Goal: Information Seeking & Learning: Learn about a topic

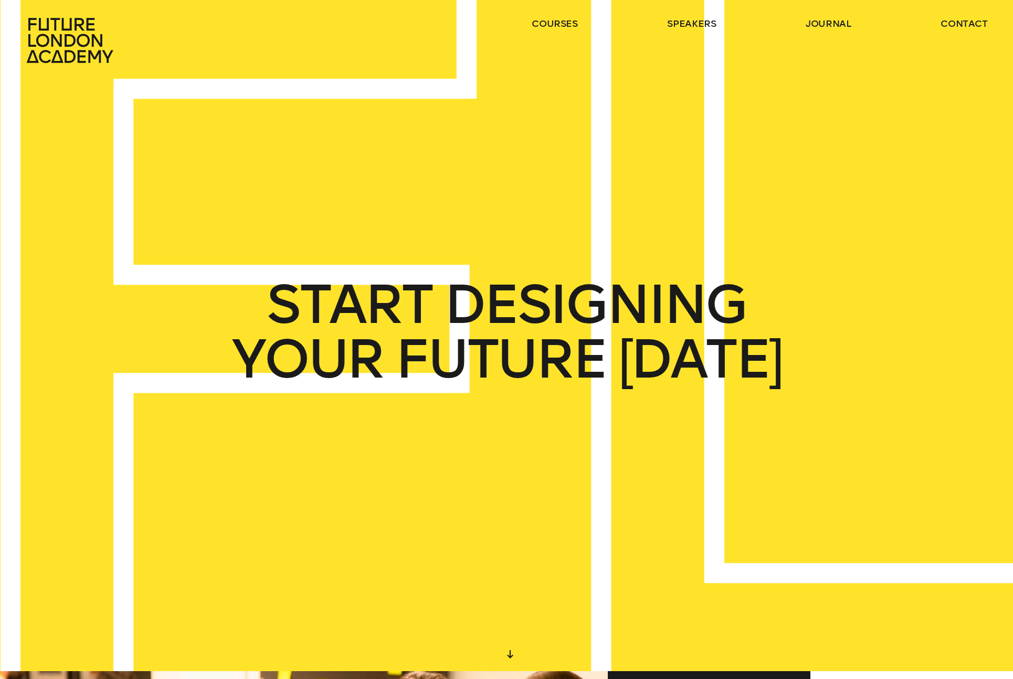
scroll to position [7, 0]
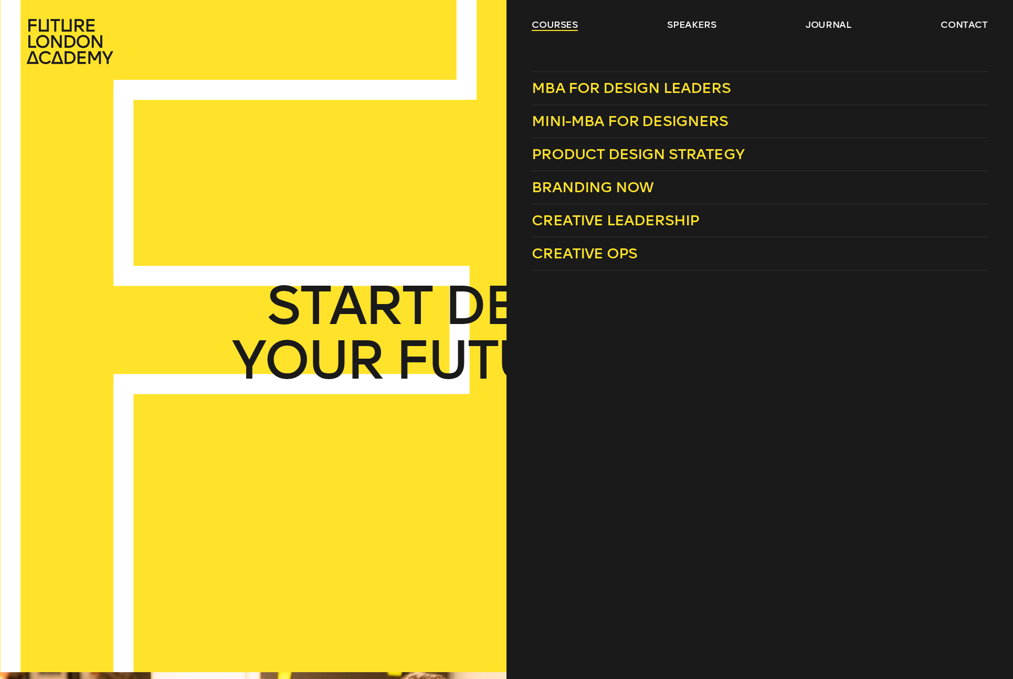
click at [539, 21] on link "courses" at bounding box center [555, 24] width 46 height 13
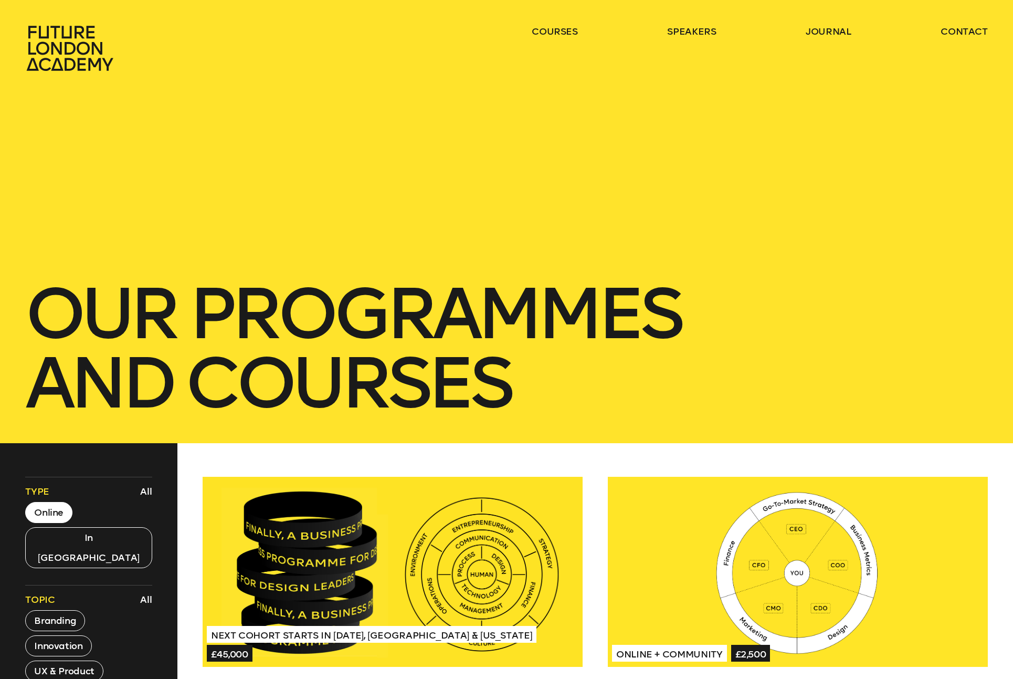
click at [56, 514] on button "Online" at bounding box center [48, 512] width 47 height 21
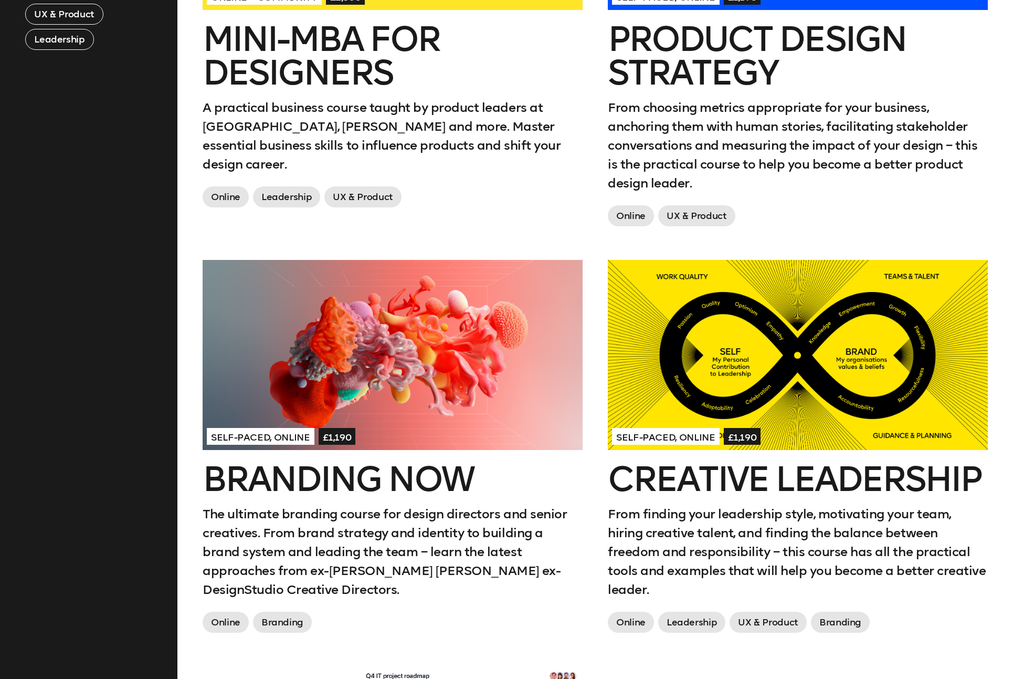
scroll to position [660, 0]
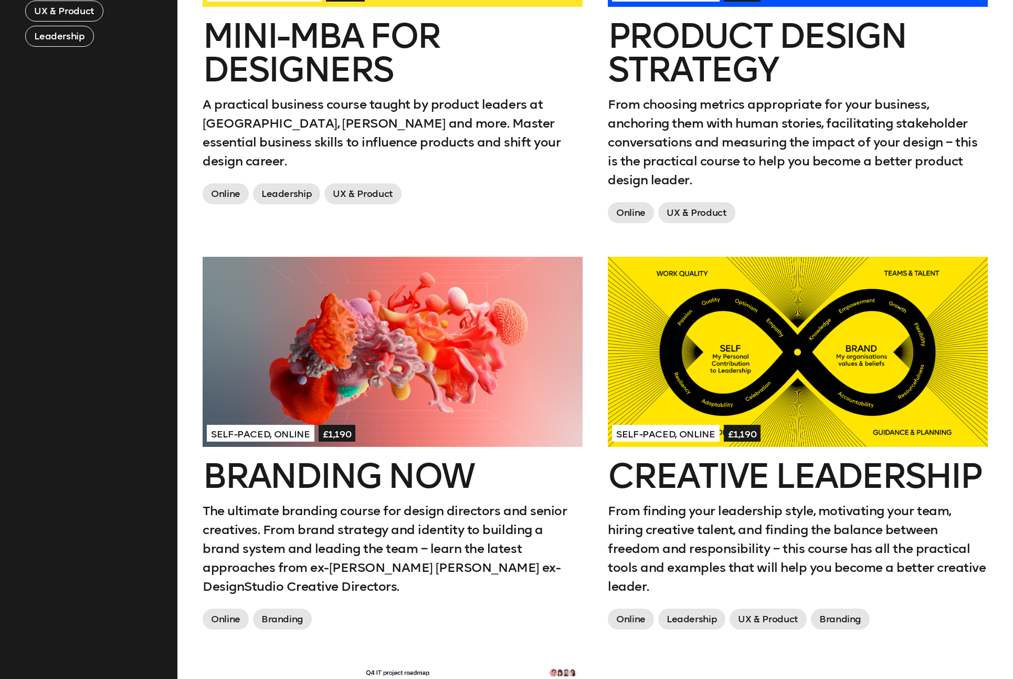
click at [154, 429] on aside "Filters Type All Online In London Topic All Branding Innovation UX & Product Le…" at bounding box center [88, 433] width 177 height 1301
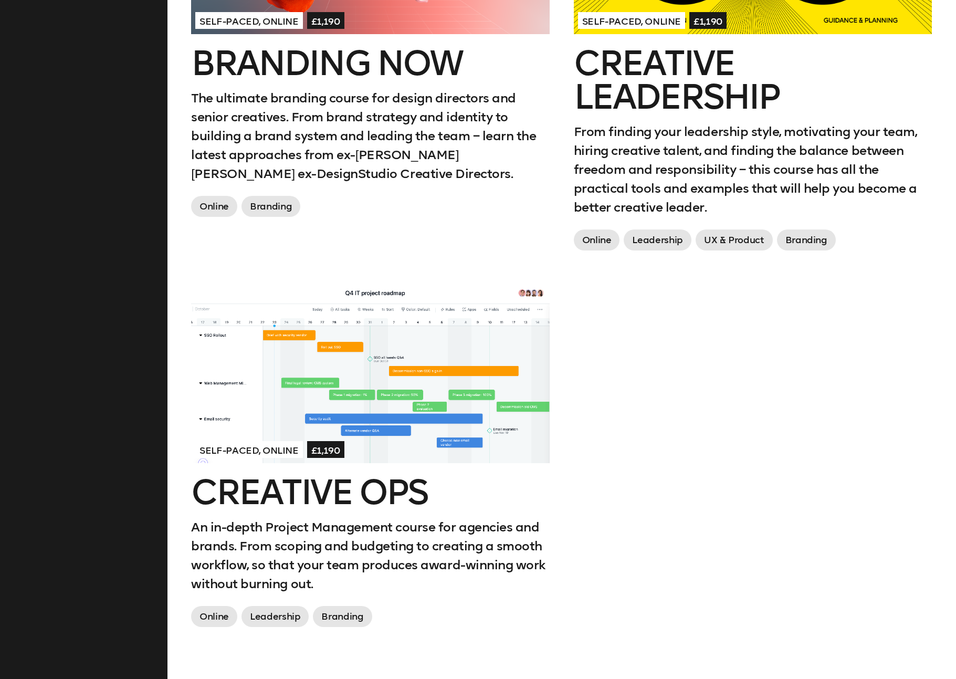
scroll to position [1155, 0]
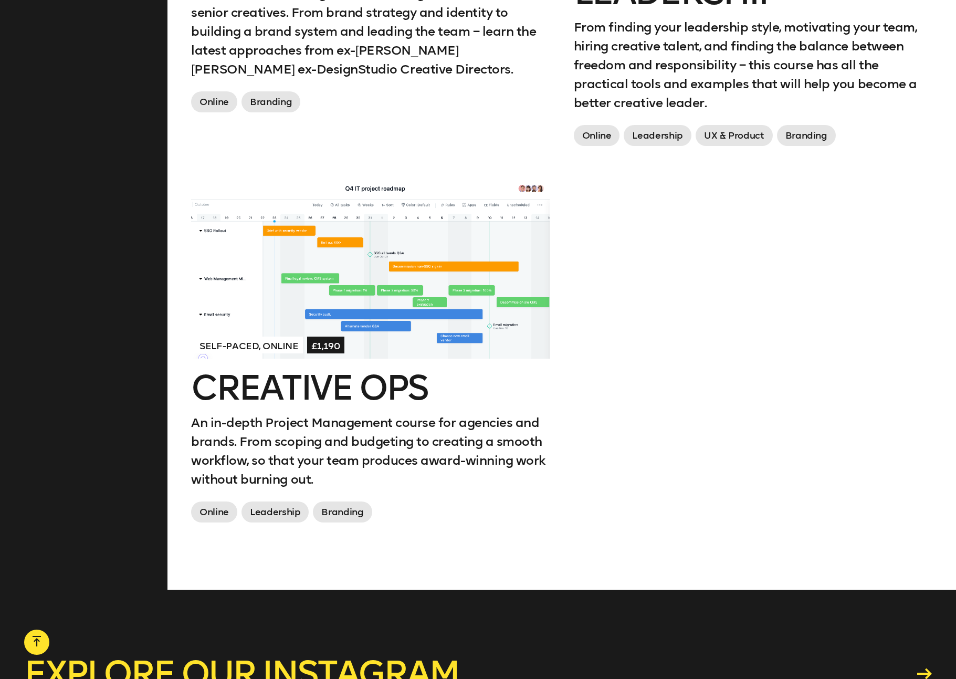
scroll to position [7, 0]
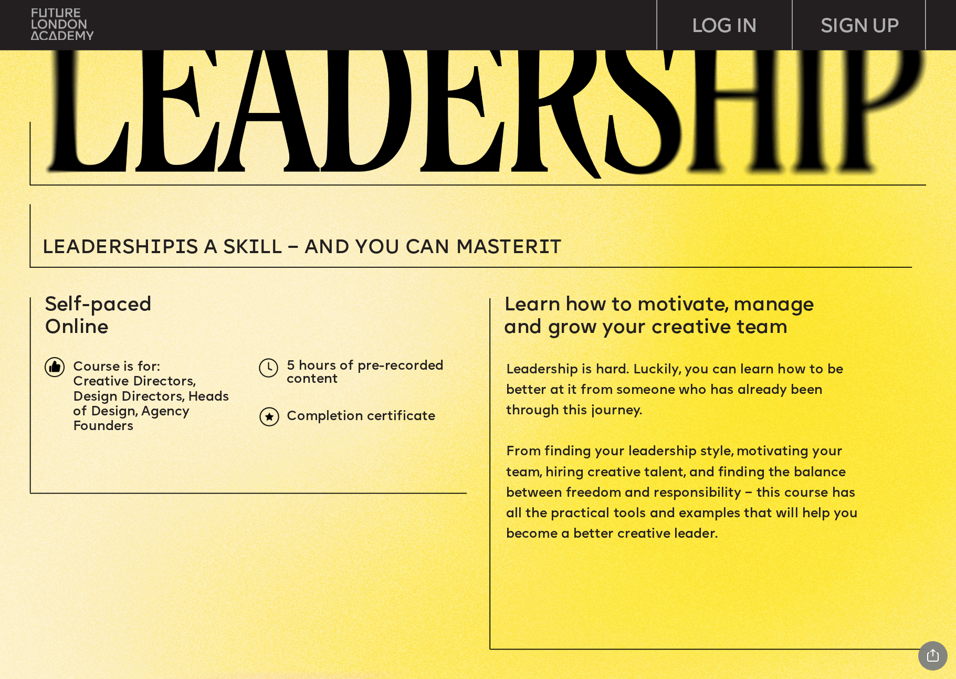
scroll to position [263, 0]
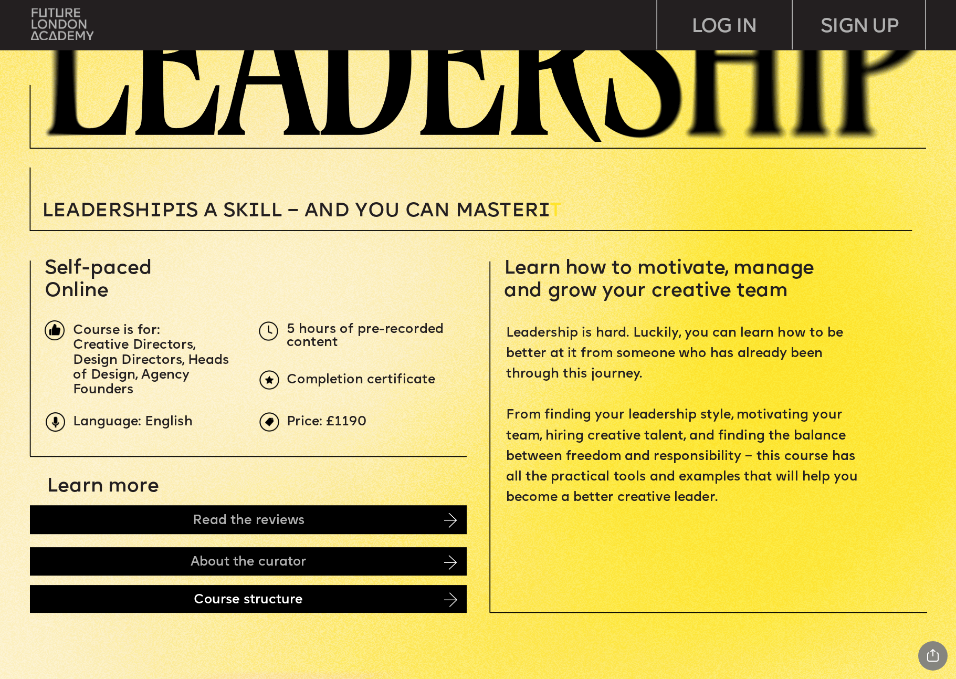
click at [219, 595] on div "Course structure" at bounding box center [248, 599] width 437 height 28
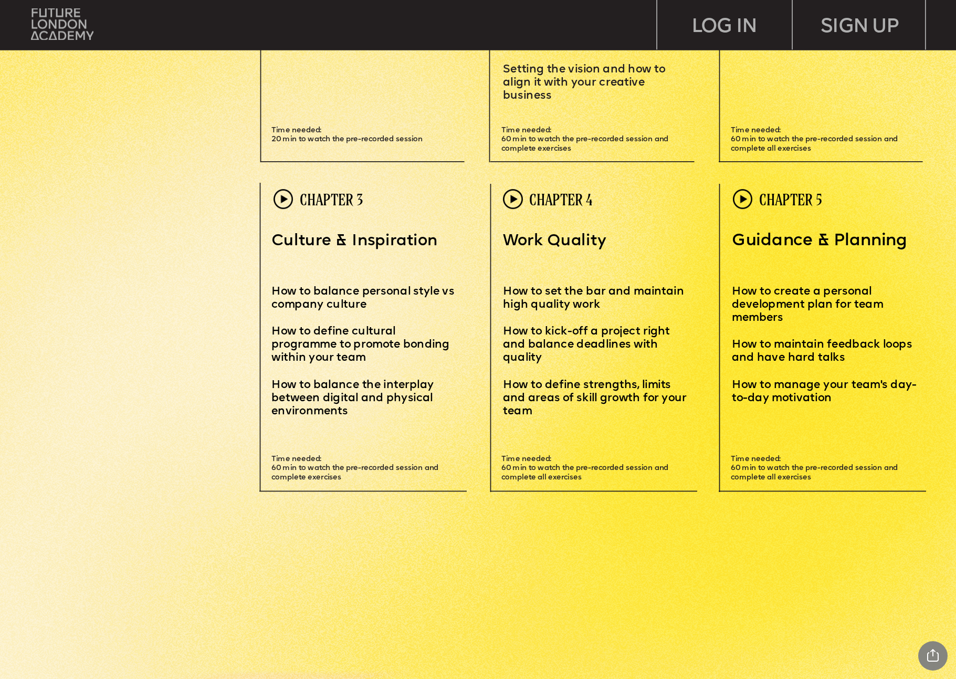
scroll to position [3053, 0]
